Goal: Task Accomplishment & Management: Manage account settings

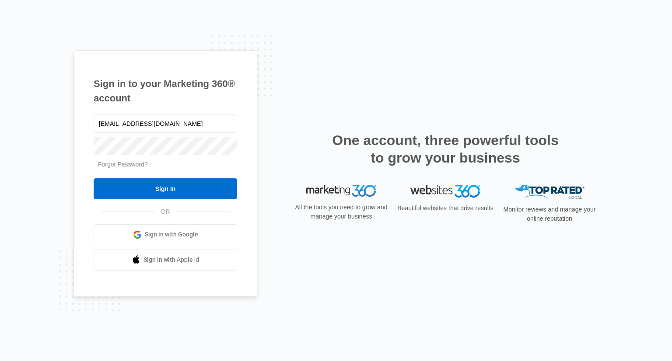
type input "jodiayotte1984@gmail.com"
click at [94, 178] on input "Sign In" at bounding box center [165, 188] width 143 height 21
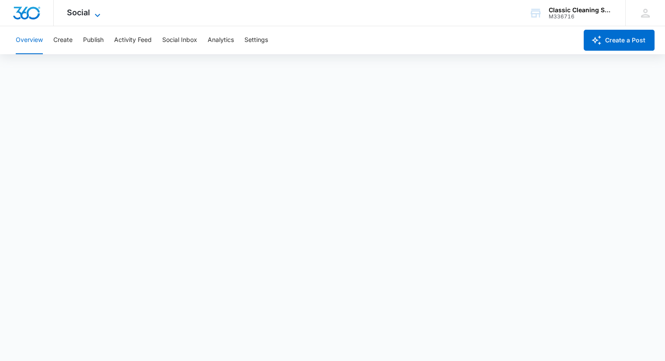
click at [76, 8] on span "Social" at bounding box center [78, 12] width 23 height 9
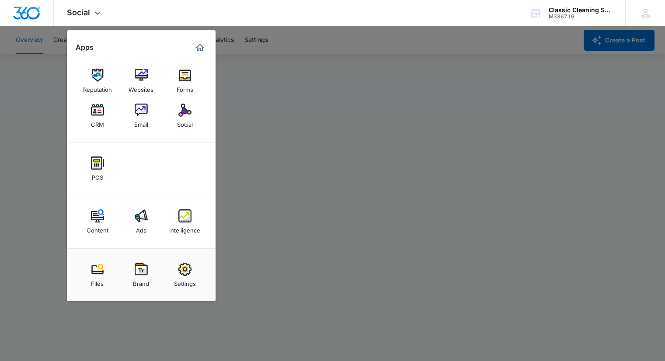
click at [24, 22] on div at bounding box center [27, 13] width 54 height 26
click at [38, 11] on img "Dashboard" at bounding box center [27, 13] width 28 height 13
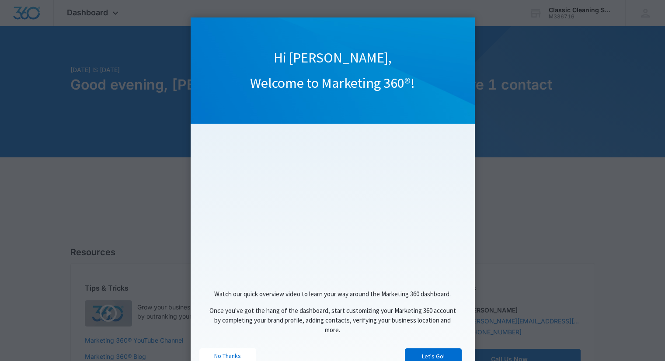
scroll to position [24, 0]
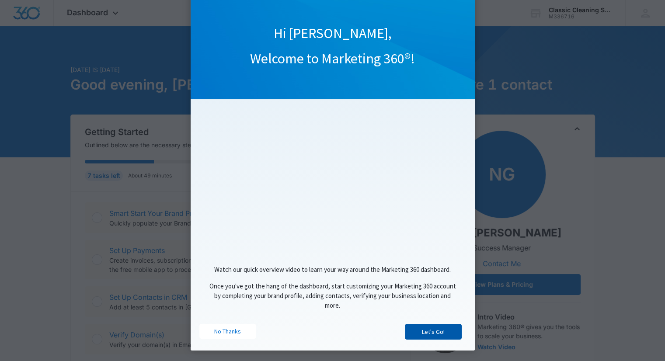
click at [430, 331] on link "Let's Go!" at bounding box center [433, 332] width 57 height 16
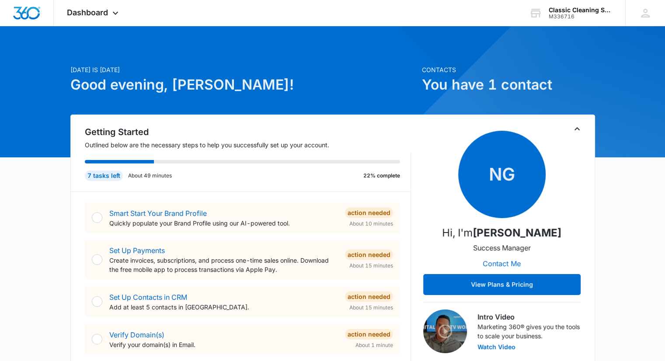
scroll to position [0, 0]
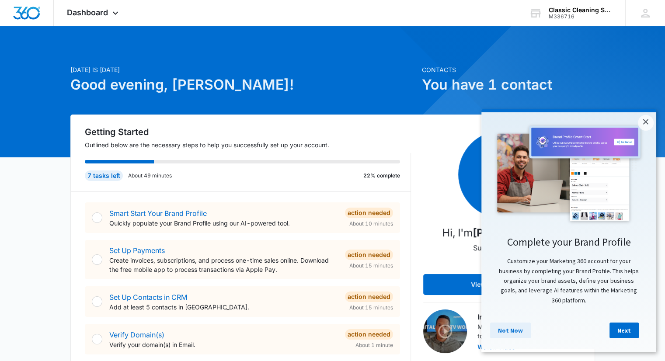
click at [508, 335] on link "Not Now" at bounding box center [510, 331] width 41 height 16
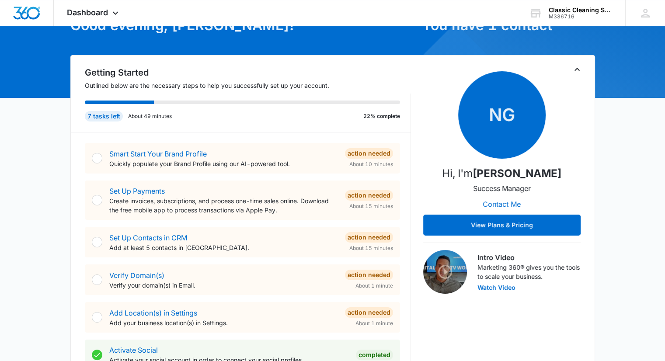
scroll to position [61, 0]
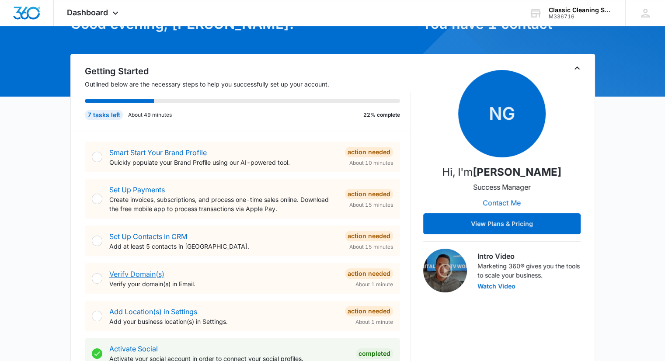
click at [164, 276] on link "Verify Domain(s)" at bounding box center [136, 274] width 55 height 9
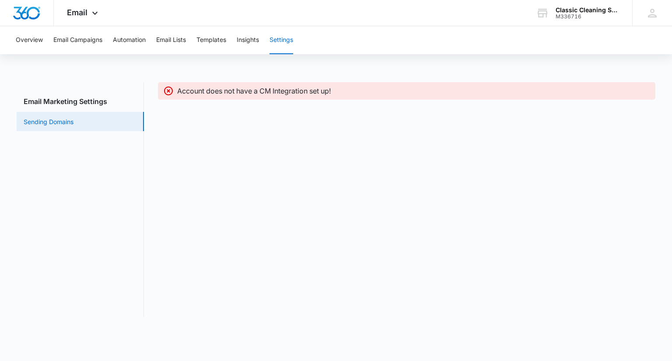
click at [63, 125] on link "Sending Domains" at bounding box center [49, 121] width 50 height 9
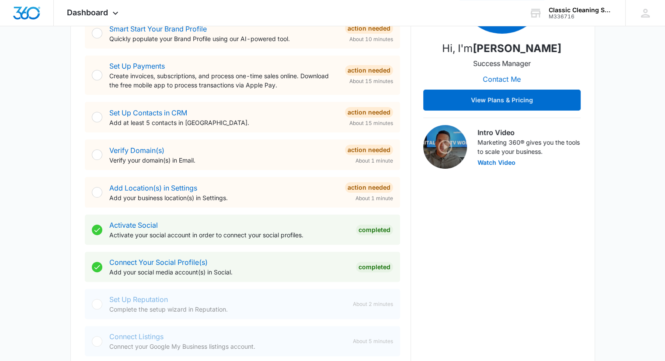
scroll to position [185, 0]
click at [190, 190] on link "Add Location(s) in Settings" at bounding box center [153, 187] width 88 height 9
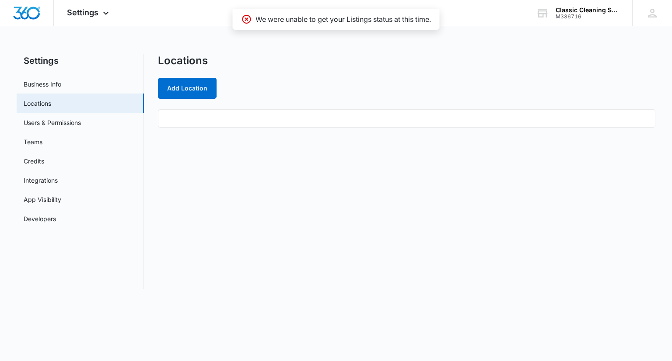
click at [213, 120] on ul at bounding box center [406, 118] width 497 height 18
click at [197, 86] on button "Add Location" at bounding box center [187, 88] width 59 height 21
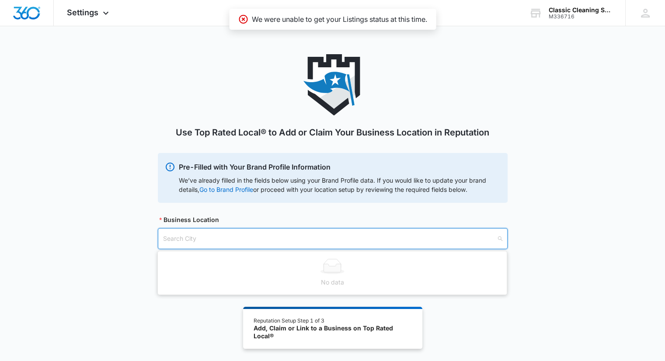
click at [194, 238] on input "search" at bounding box center [329, 239] width 333 height 20
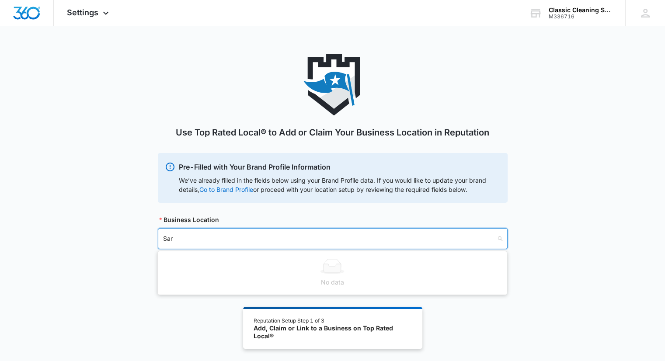
type input "Sara"
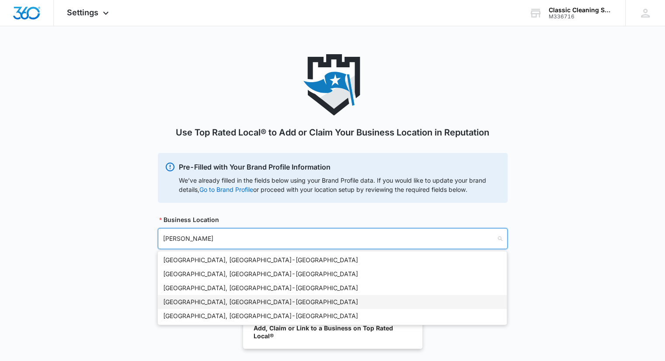
click at [203, 302] on div "Saratoga Springs, UT - USA" at bounding box center [332, 302] width 339 height 10
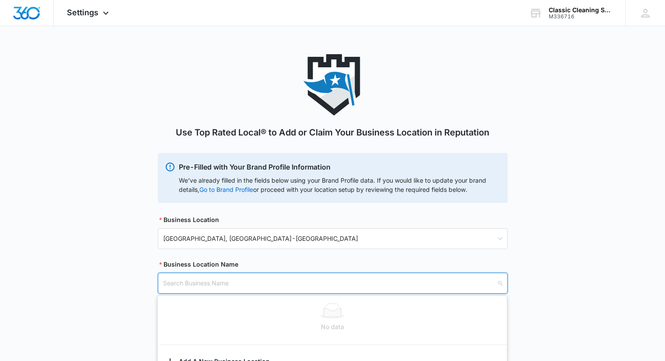
click at [205, 284] on input "search" at bounding box center [329, 283] width 333 height 20
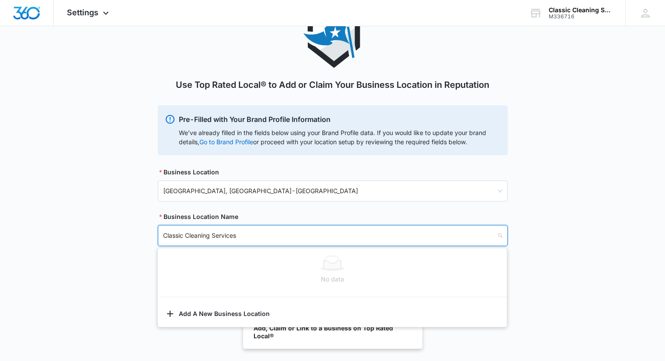
click at [217, 250] on div "No data" at bounding box center [332, 270] width 349 height 40
type input "Classic Cleaning Services"
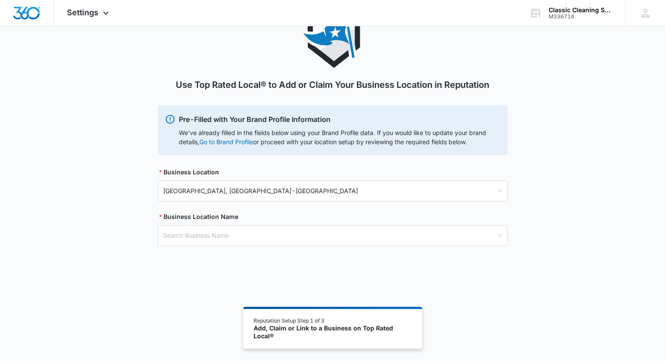
click at [122, 261] on div "Use Top Rated Local® to Add or Claim Your Business Location in Reputation Pre-F…" at bounding box center [332, 137] width 665 height 261
click at [0, 0] on link "Go to Brand Profile" at bounding box center [0, 0] width 0 height 0
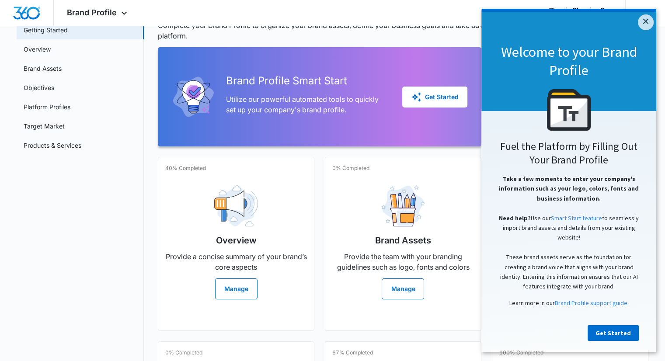
scroll to position [7, 0]
